Goal: Navigation & Orientation: Find specific page/section

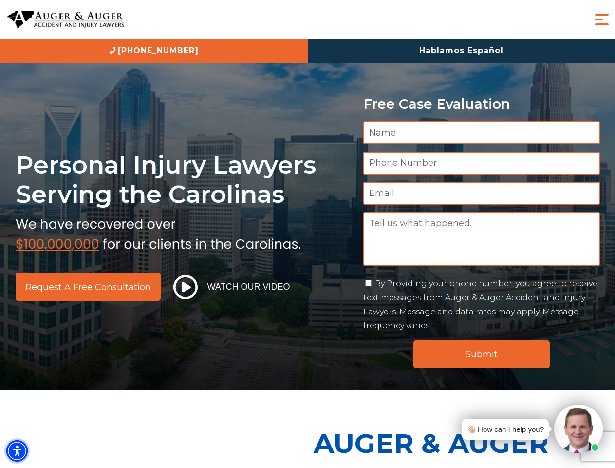
click at [17, 451] on img "Accessibility Menu" at bounding box center [16, 450] width 21 height 21
